Goal: Check status: Check status

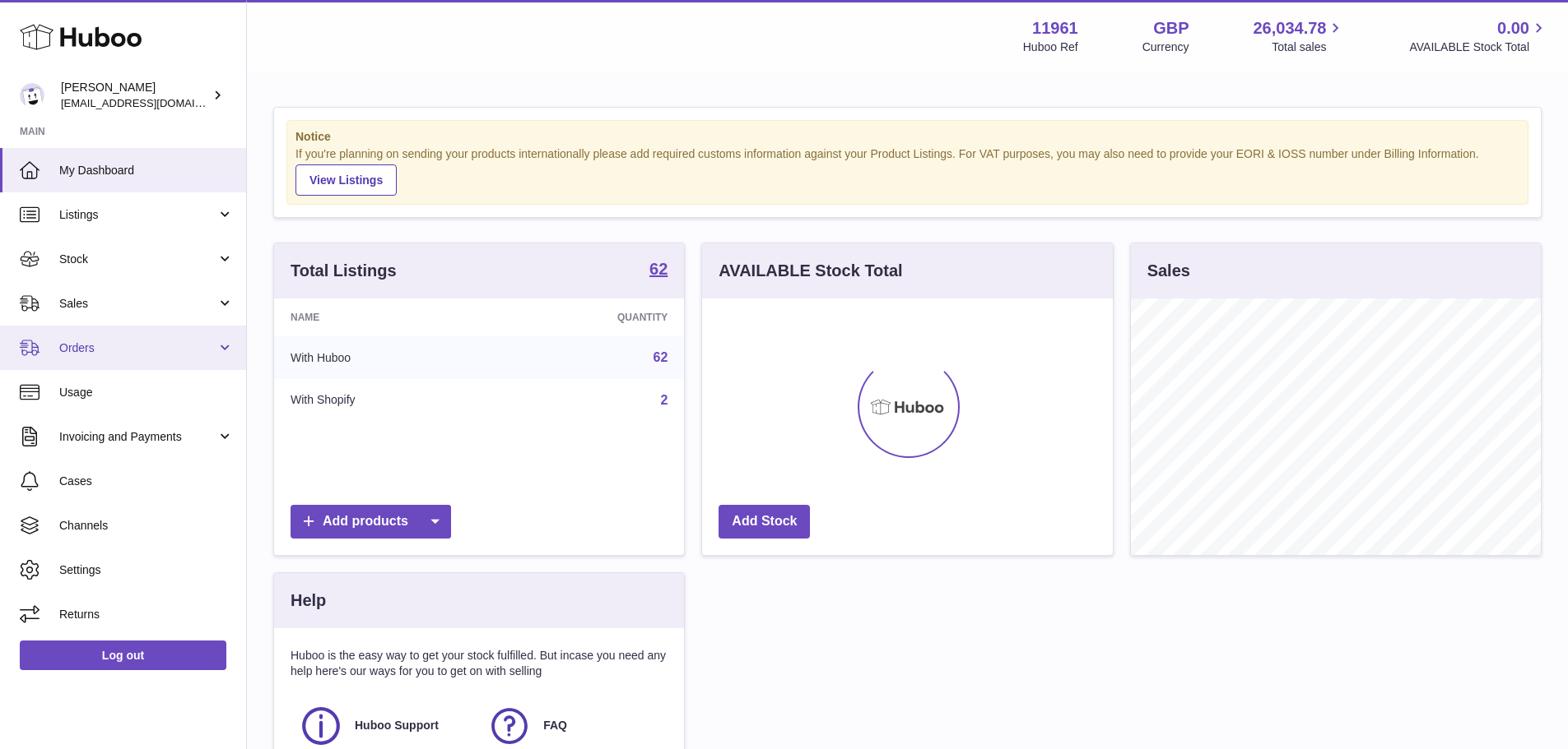
scroll to position [257, 411]
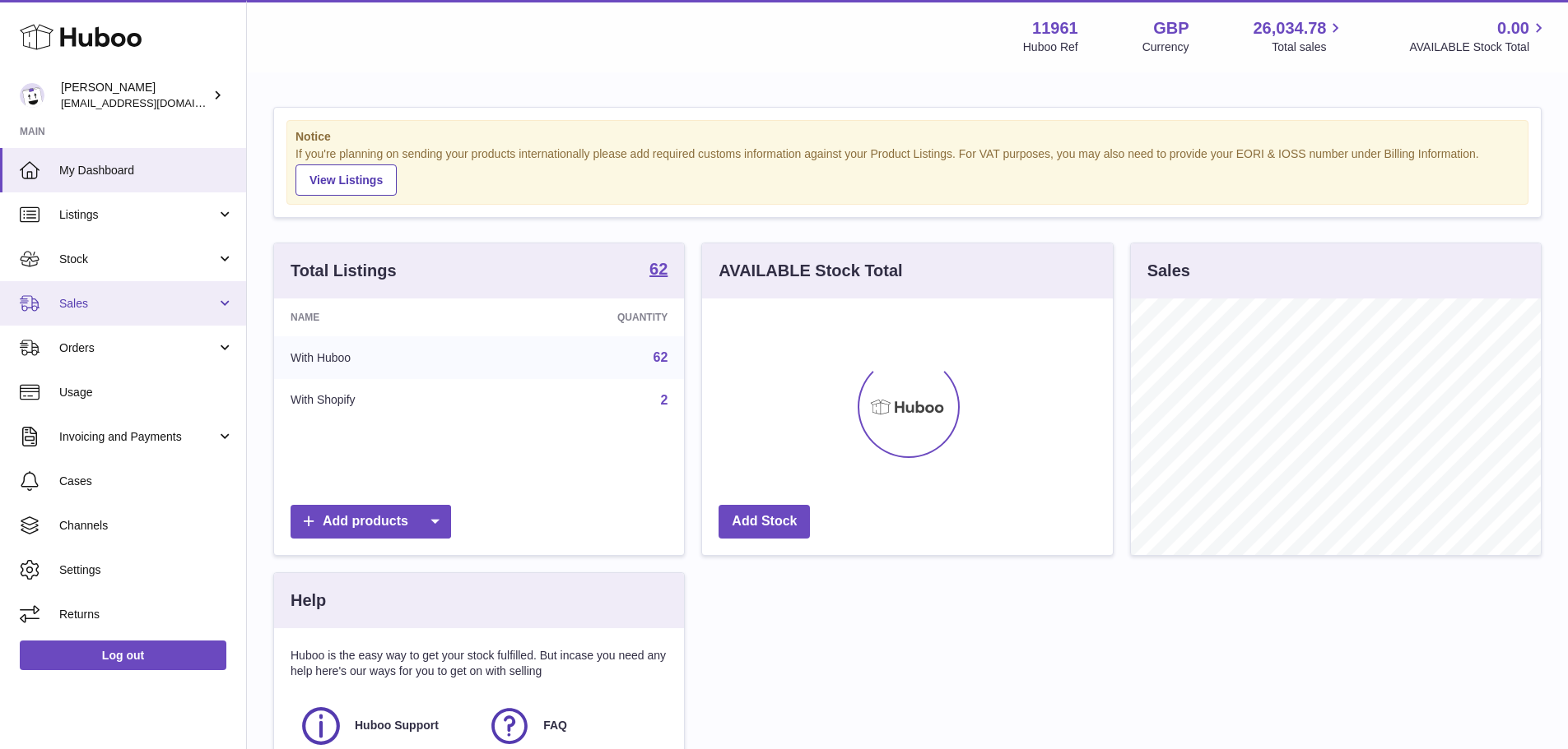
click at [149, 317] on link "Sales" at bounding box center [123, 304] width 246 height 44
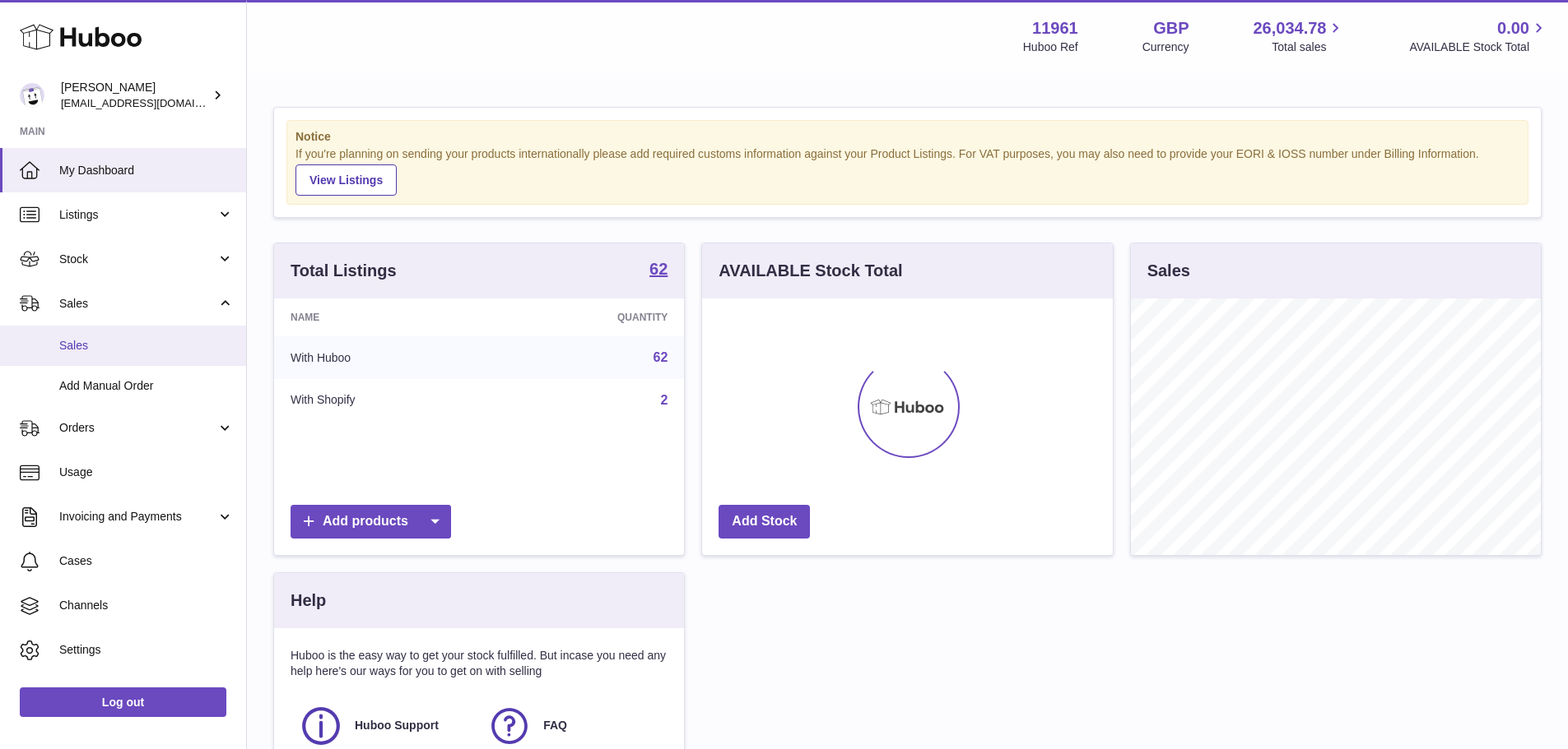
click at [143, 349] on span "Sales" at bounding box center [146, 345] width 174 height 15
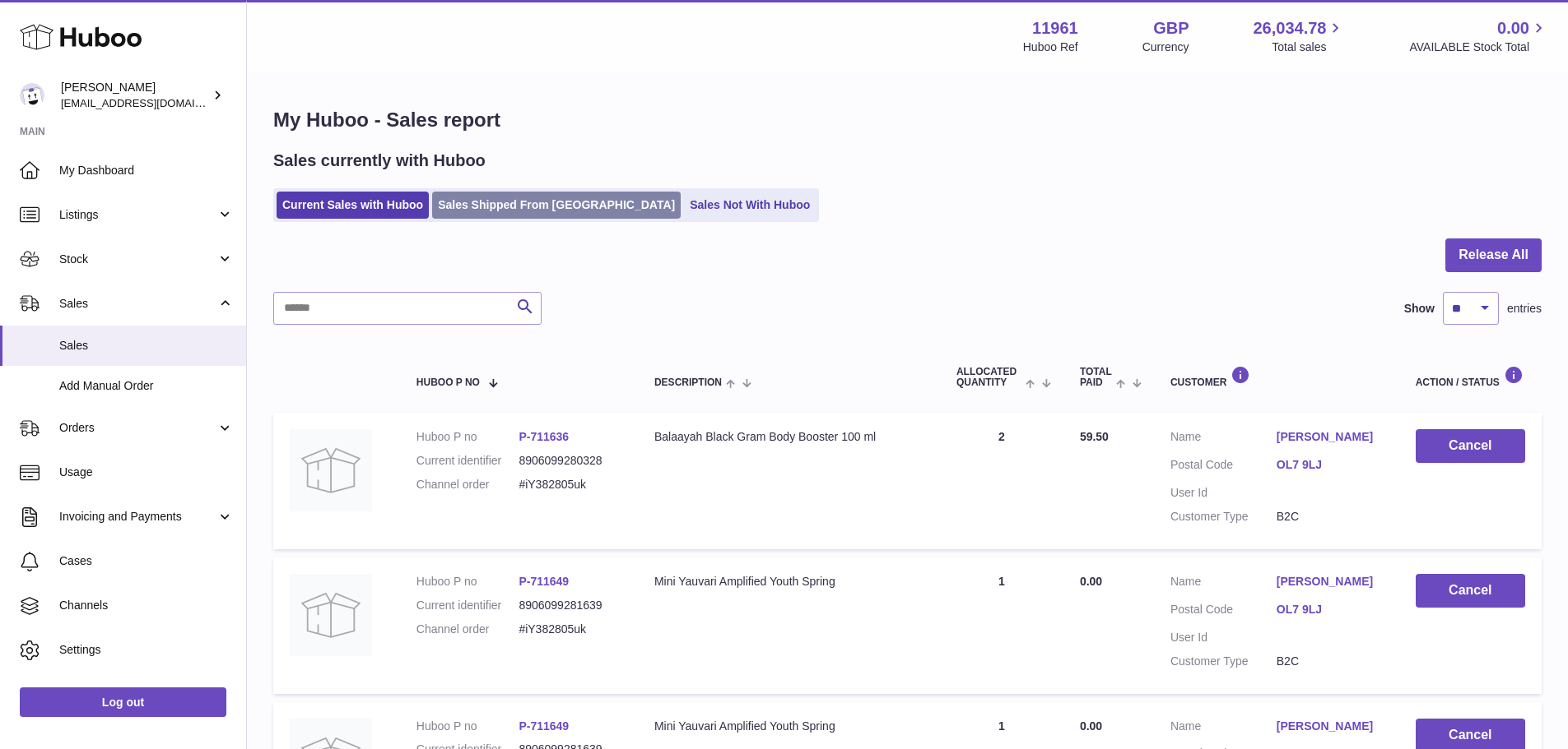
click at [539, 208] on link "Sales Shipped From [GEOGRAPHIC_DATA]" at bounding box center [556, 206] width 248 height 27
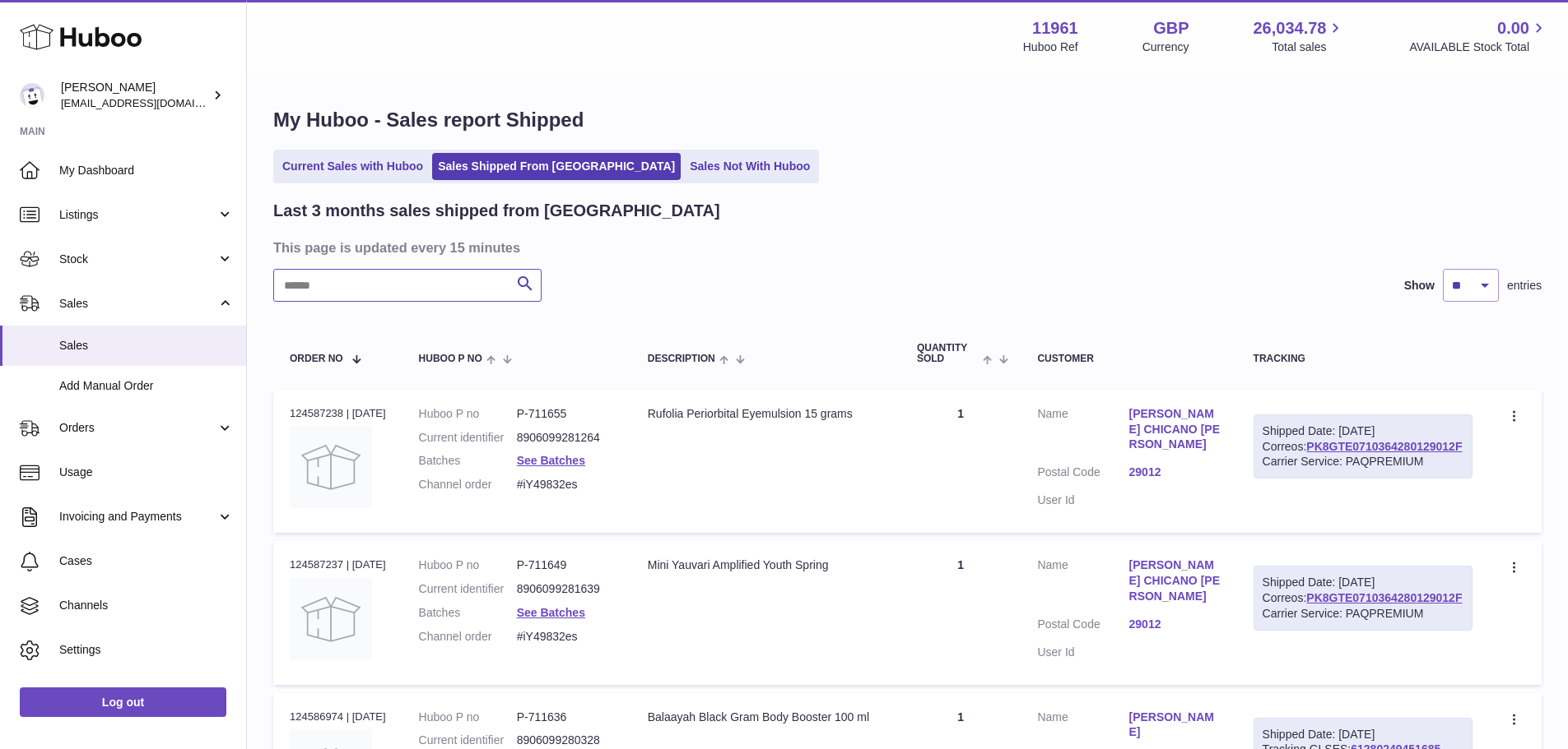
click at [456, 283] on input "text" at bounding box center [407, 285] width 268 height 33
paste input "**********"
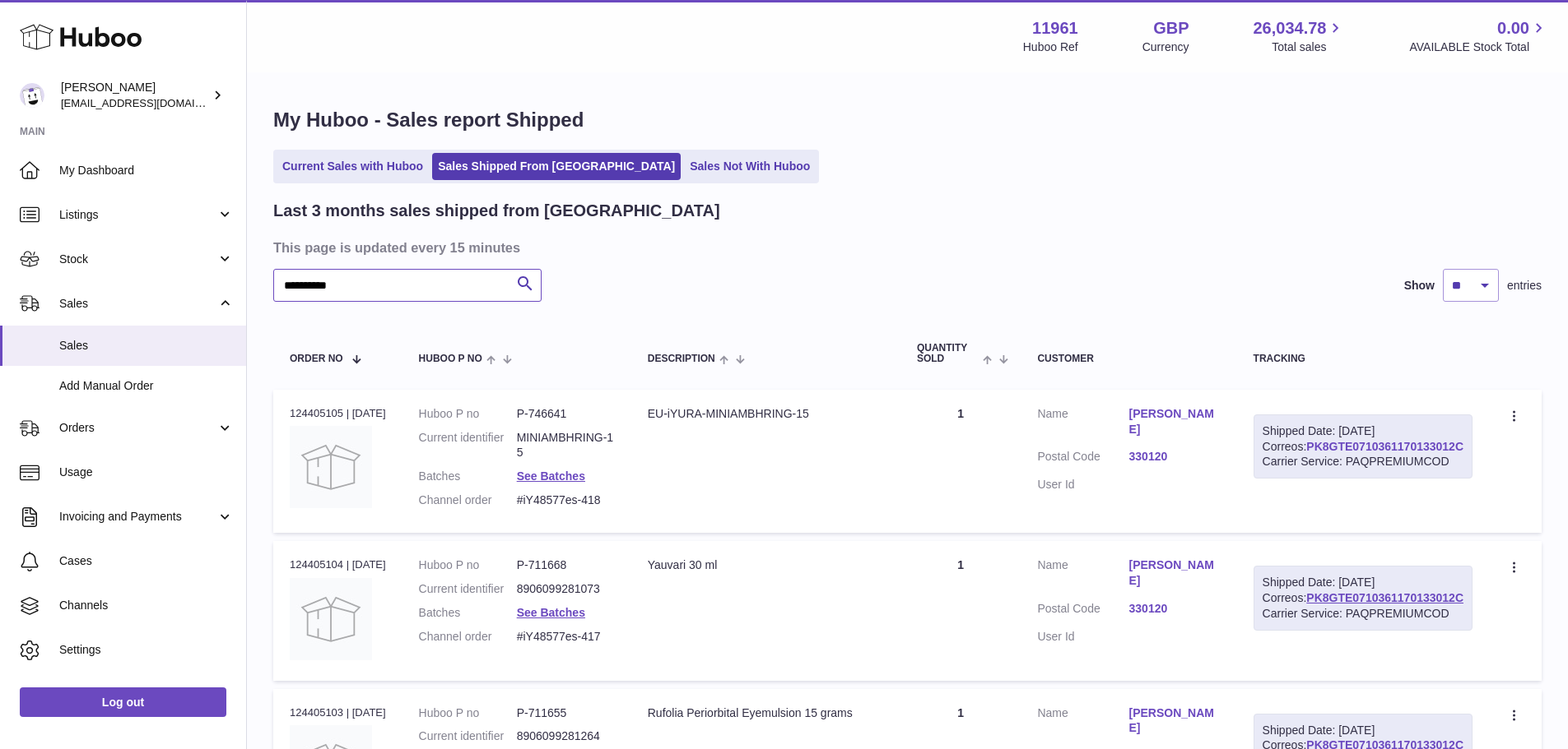
type input "**********"
click at [1410, 453] on link "PK8GTE0710361170133012C" at bounding box center [1384, 446] width 157 height 13
click at [1116, 363] on div "Customer" at bounding box center [1128, 359] width 183 height 11
click at [1110, 356] on div "Customer" at bounding box center [1128, 359] width 183 height 11
click at [1106, 356] on div "Customer" at bounding box center [1128, 359] width 183 height 11
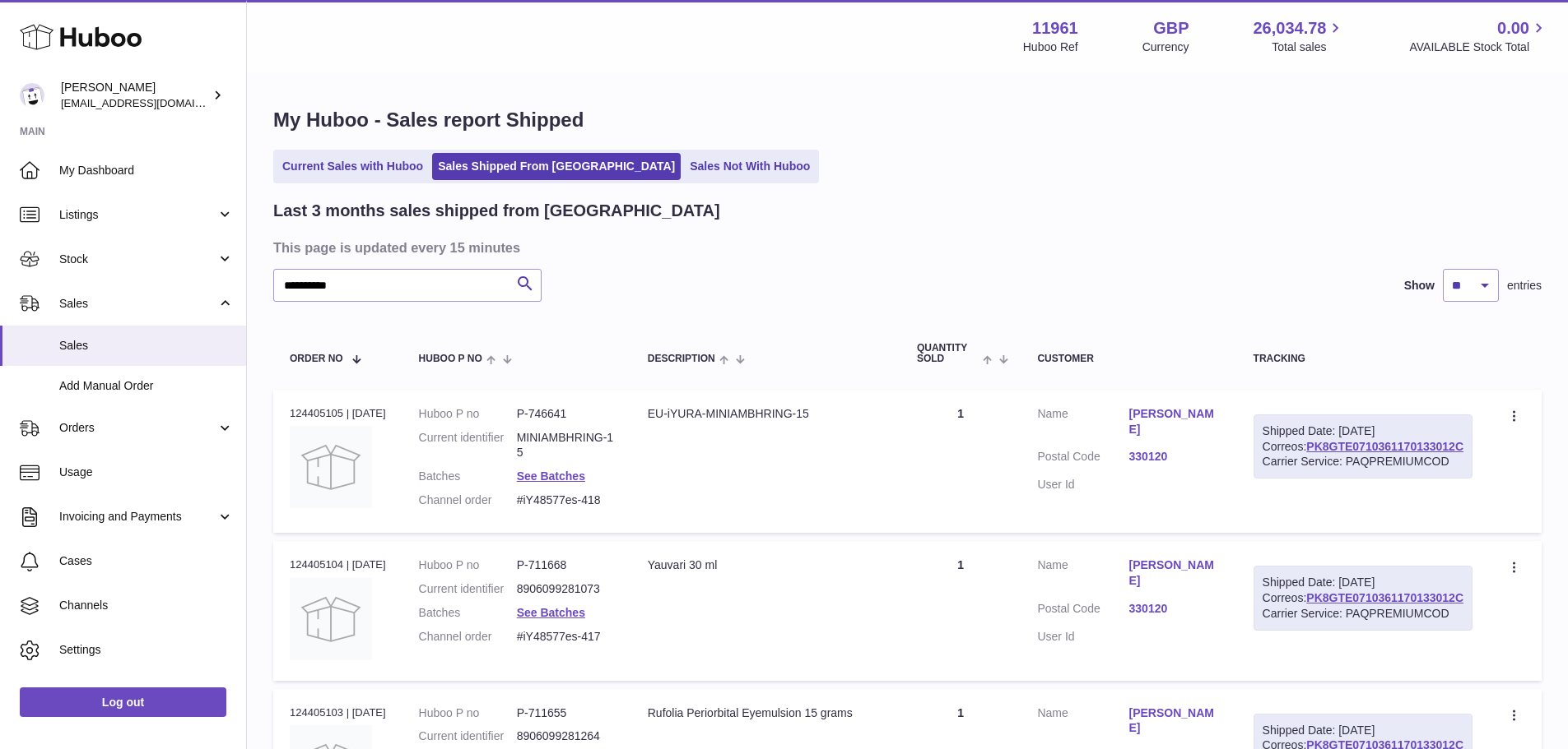
click at [1181, 348] on th "Customer" at bounding box center [1128, 354] width 216 height 55
click at [1116, 356] on div "Customer" at bounding box center [1128, 359] width 183 height 11
click at [1524, 408] on div at bounding box center [1514, 416] width 20 height 20
click at [1524, 408] on div at bounding box center [1514, 416] width 20 height 20
click at [1211, 378] on th "Customer" at bounding box center [1128, 354] width 216 height 55
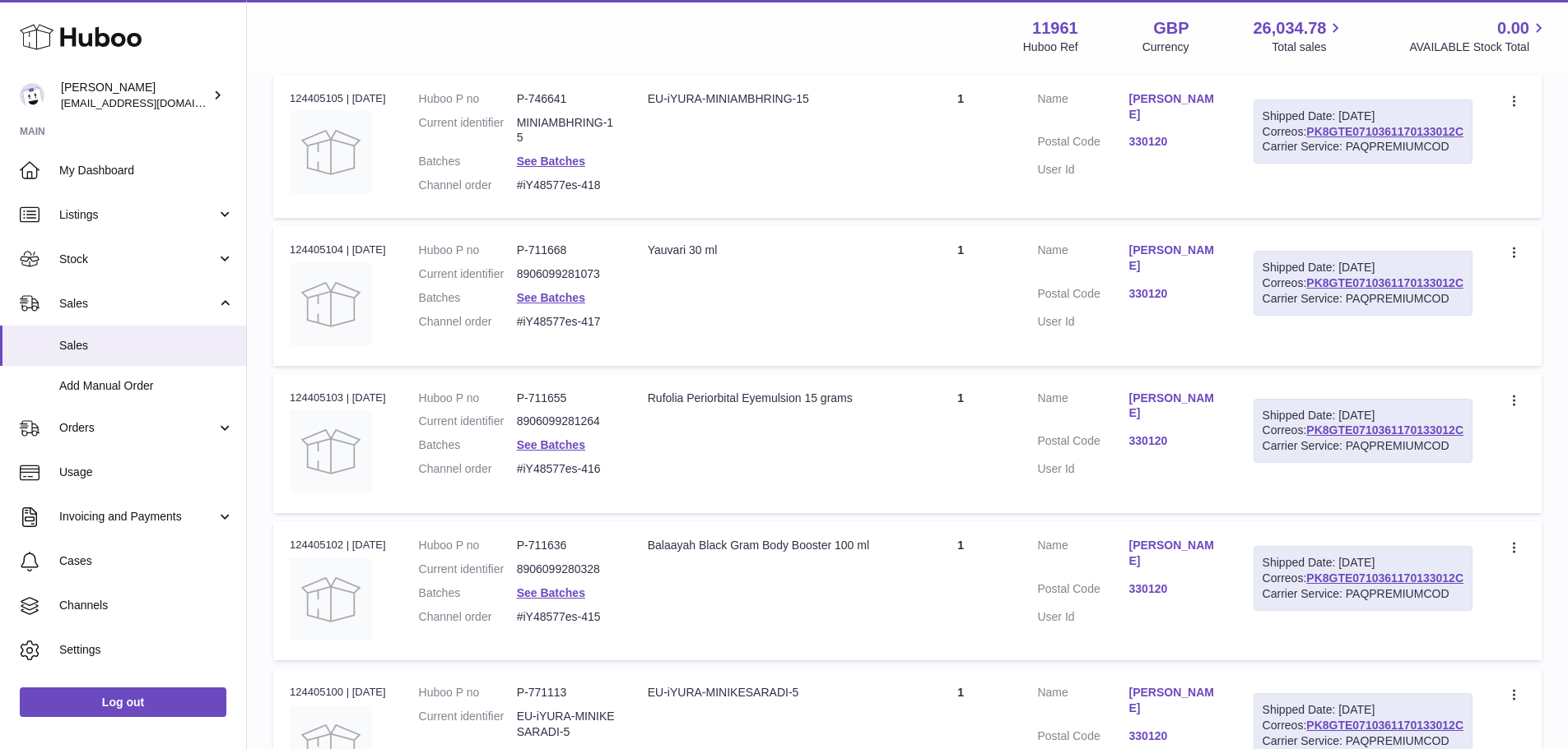
scroll to position [208, 0]
